Goal: Check status: Check status

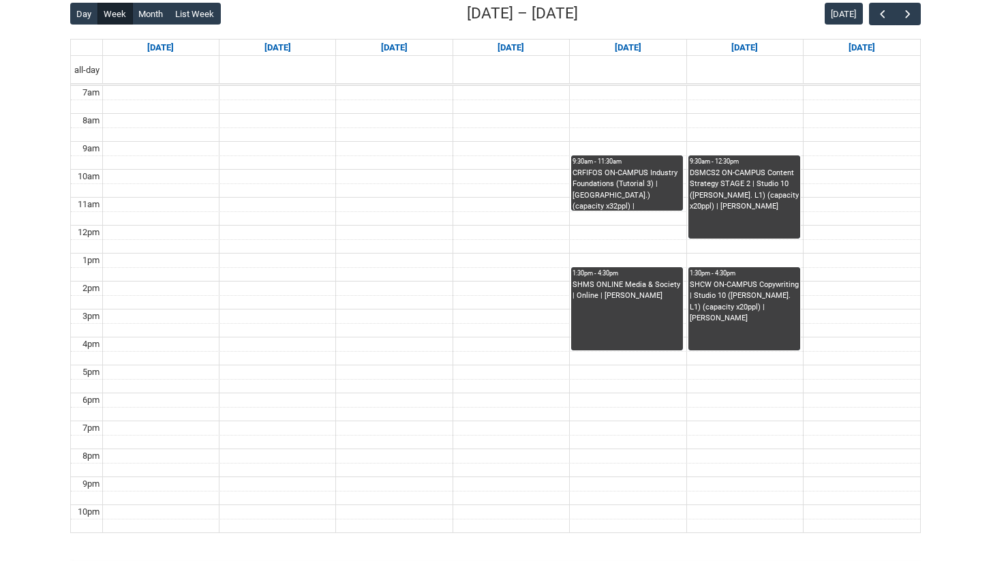
drag, startPoint x: 646, startPoint y: 217, endPoint x: 556, endPoint y: 135, distance: 122.1
click at [556, 135] on tbody "7am 8am 9am 10am 11am 12pm 1pm 2pm 3pm 4pm 5pm 6pm 7pm 8pm 9pm 10pm" at bounding box center [495, 309] width 849 height 447
click at [620, 200] on div "CRFIFOS ON-CAMPUS Industry Foundations (Tutorial 3) | [GEOGRAPHIC_DATA].) (capa…" at bounding box center [627, 189] width 109 height 43
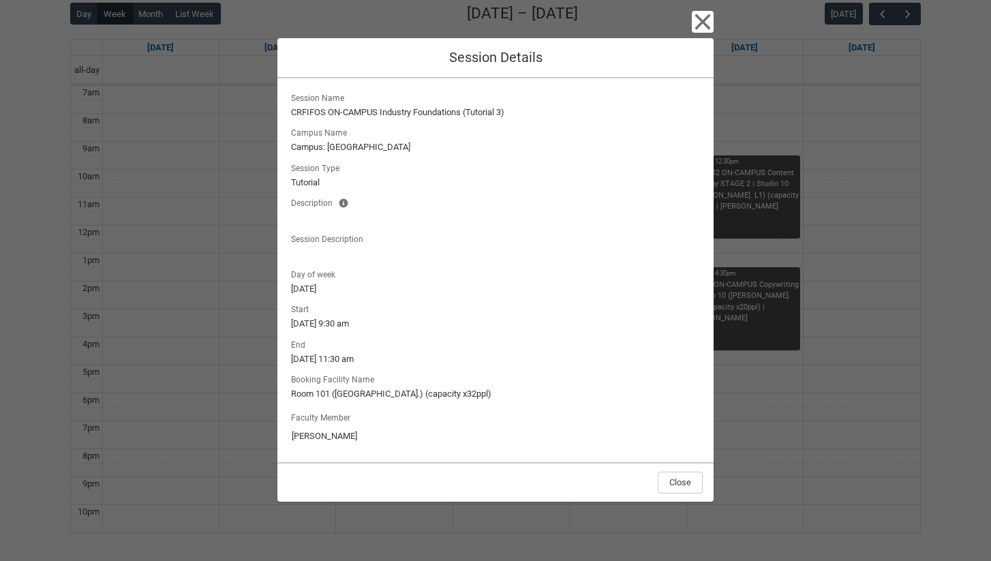
scroll to position [325, 0]
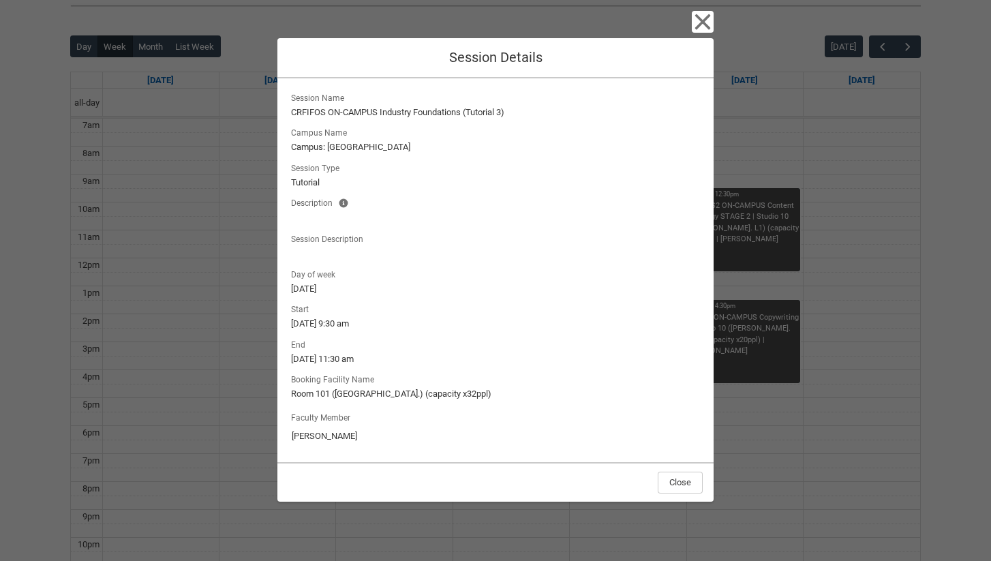
drag, startPoint x: 307, startPoint y: 322, endPoint x: 385, endPoint y: 320, distance: 77.7
click at [385, 320] on lightning-formatted-text "[DATE] 9:30 am" at bounding box center [495, 324] width 409 height 14
drag, startPoint x: 385, startPoint y: 320, endPoint x: 292, endPoint y: 241, distance: 122.8
click at [292, 241] on div "Session Name [GEOGRAPHIC_DATA] ON-CAMPUS Industry Foundations (Tutorial 3) Camp…" at bounding box center [495, 270] width 415 height 362
click at [439, 292] on lightning-formatted-text "[DATE]" at bounding box center [495, 289] width 409 height 14
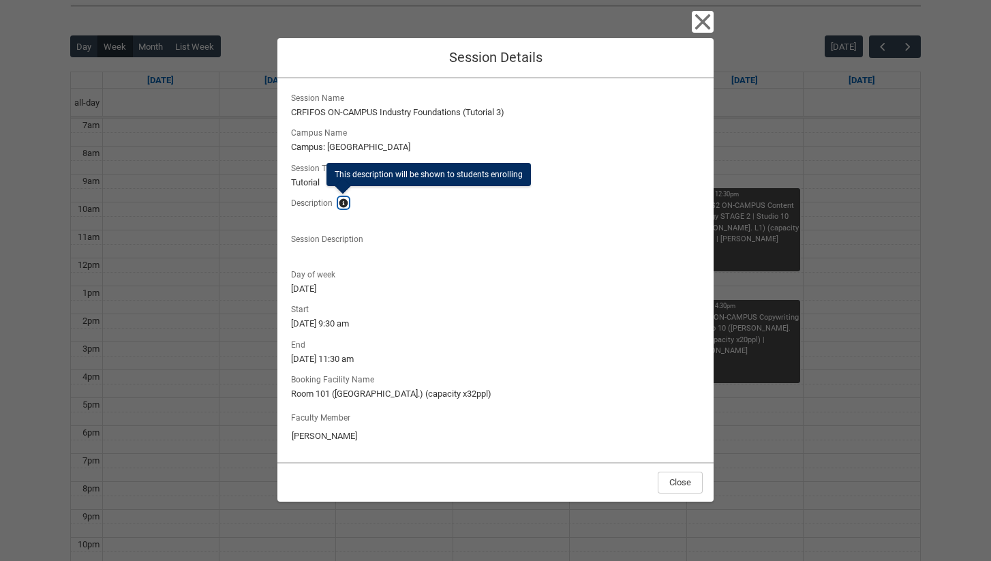
click at [343, 207] on lightning-primitive-icon "button" at bounding box center [344, 203] width 10 height 10
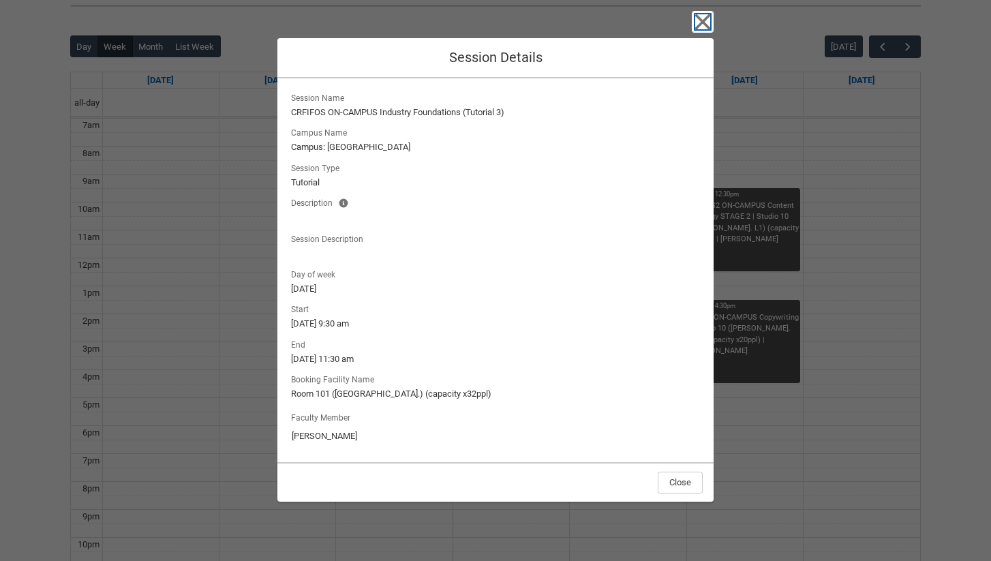
click at [696, 26] on icon "button" at bounding box center [703, 22] width 16 height 16
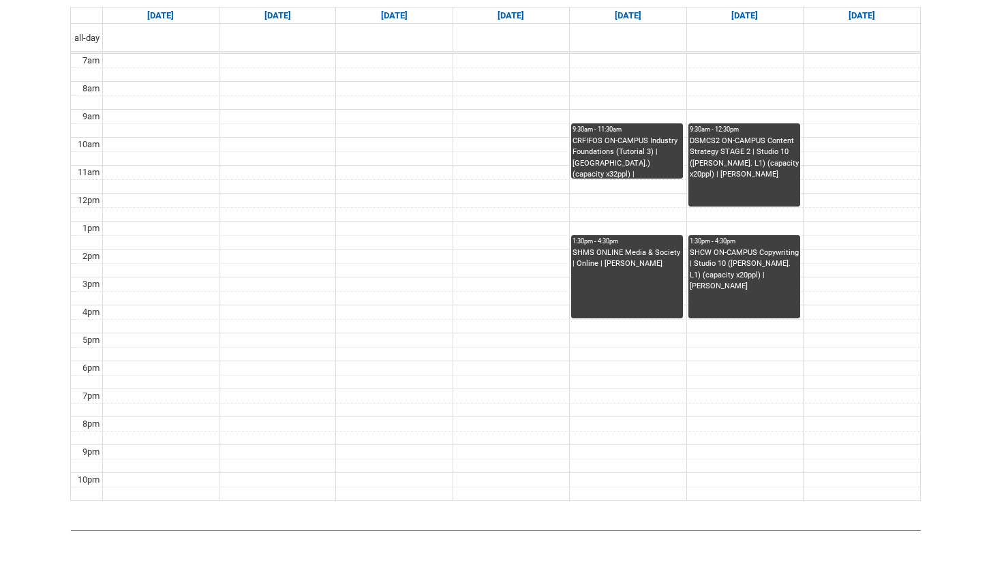
scroll to position [397, 0]
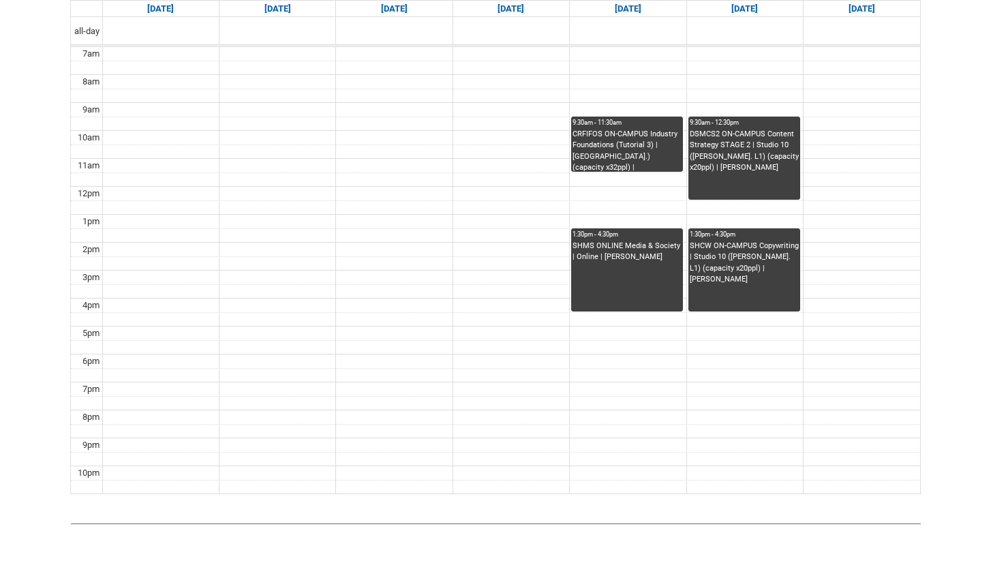
drag, startPoint x: 768, startPoint y: 354, endPoint x: 717, endPoint y: 84, distance: 274.6
click at [717, 85] on tbody "7am 8am 9am 10am 11am 12pm 1pm 2pm 3pm 4pm 5pm 6pm 7pm 8pm 9pm 10pm" at bounding box center [495, 270] width 849 height 447
drag, startPoint x: 717, startPoint y: 84, endPoint x: 817, endPoint y: 301, distance: 239.5
click at [822, 301] on tbody "7am 8am 9am 10am 11am 12pm 1pm 2pm 3pm 4pm 5pm 6pm 7pm 8pm 9pm 10pm" at bounding box center [495, 270] width 849 height 447
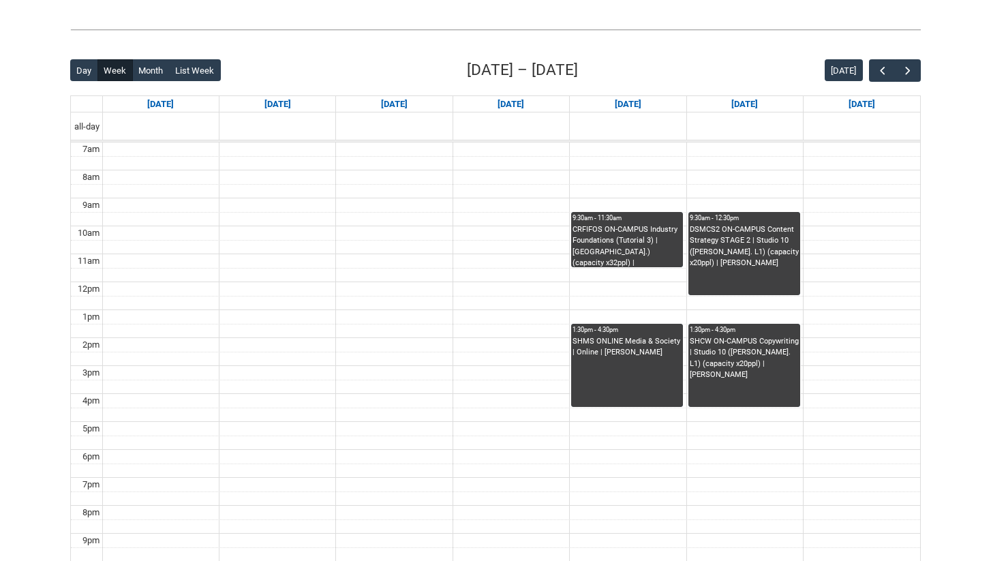
scroll to position [289, 0]
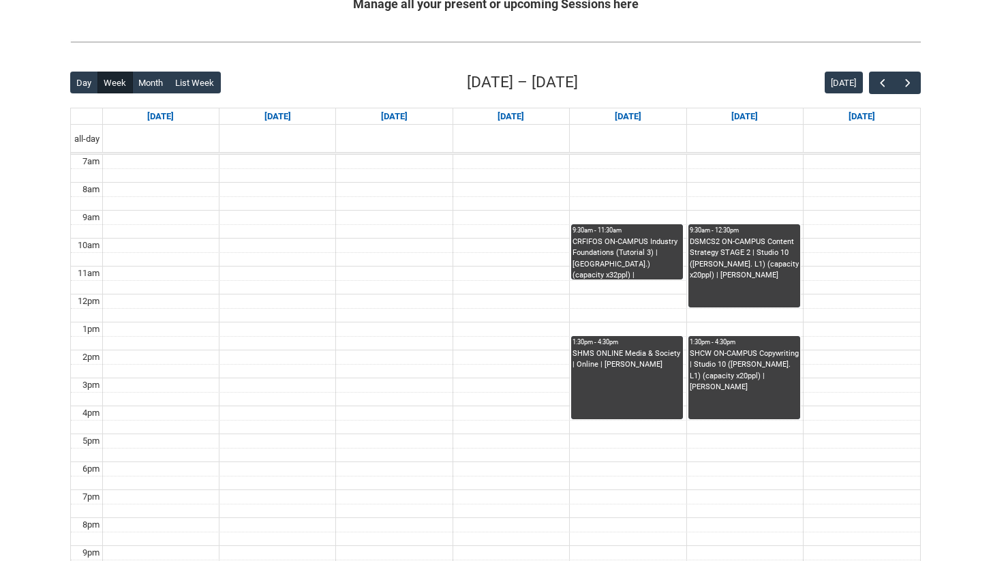
drag, startPoint x: 817, startPoint y: 301, endPoint x: 677, endPoint y: 202, distance: 171.7
click at [677, 202] on tbody "7am 8am 9am 10am 11am 12pm 1pm 2pm 3pm 4pm 5pm 6pm 7pm 8pm 9pm 10pm" at bounding box center [495, 378] width 849 height 447
drag, startPoint x: 567, startPoint y: 250, endPoint x: 712, endPoint y: 273, distance: 147.2
click at [715, 273] on div "7am 8am 9am 10am 11am 12pm 1pm 2pm 3pm 4pm 5pm 6pm 7pm 8pm 9pm 10pm 9:30am - 11…" at bounding box center [495, 378] width 849 height 447
click at [614, 110] on link "[DATE]" at bounding box center [628, 116] width 32 height 16
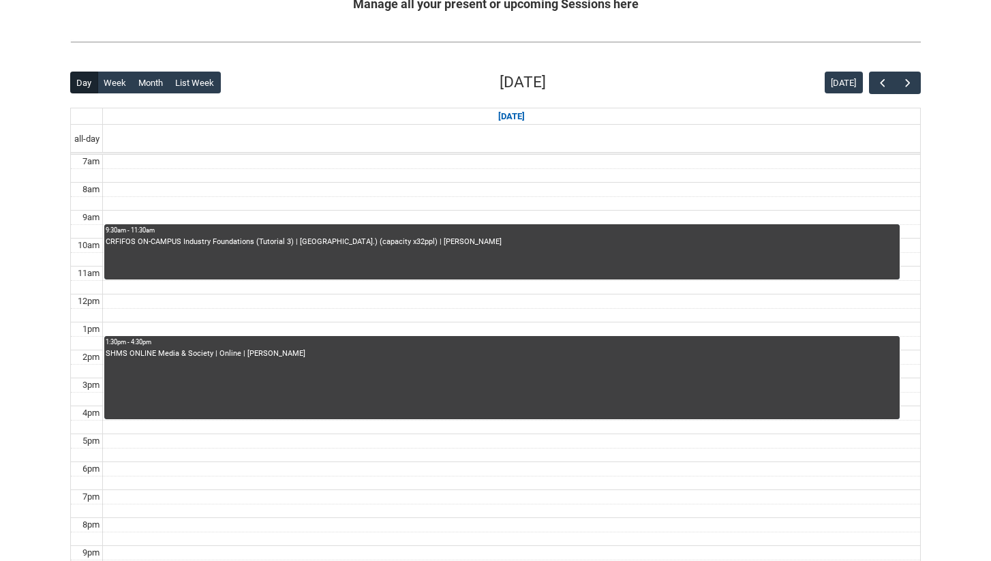
click at [614, 110] on div "[DATE]" at bounding box center [512, 116] width 818 height 16
click at [106, 78] on button "Week" at bounding box center [114, 83] width 35 height 22
